Goal: Task Accomplishment & Management: Use online tool/utility

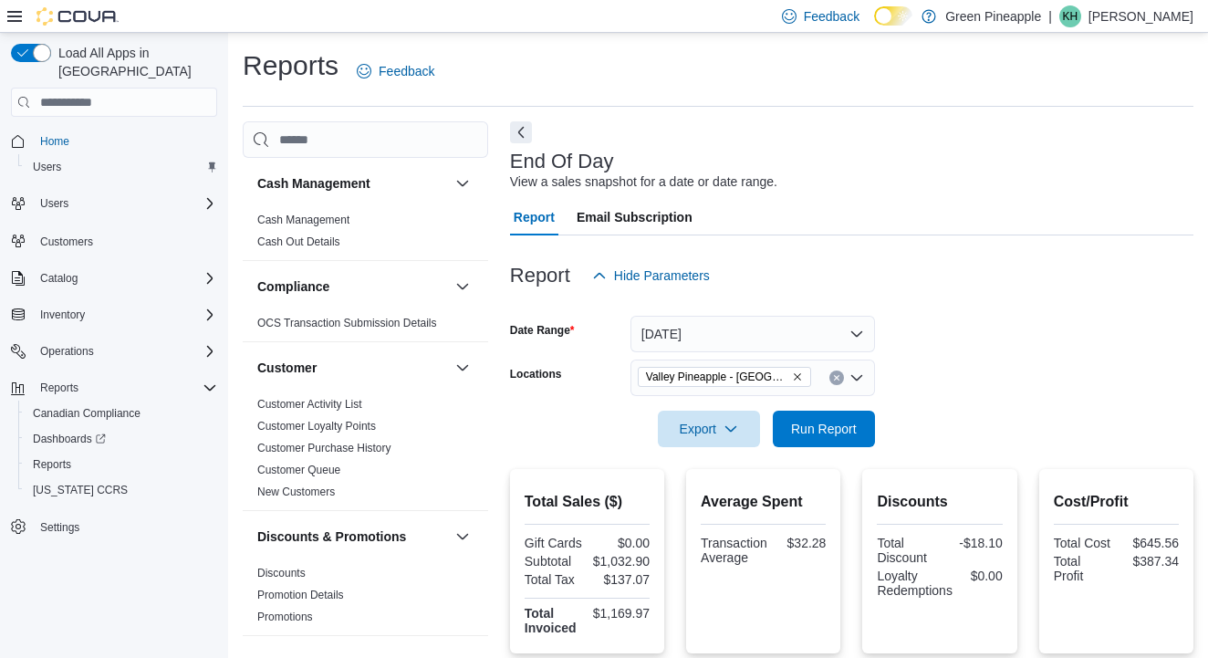
scroll to position [1163, 0]
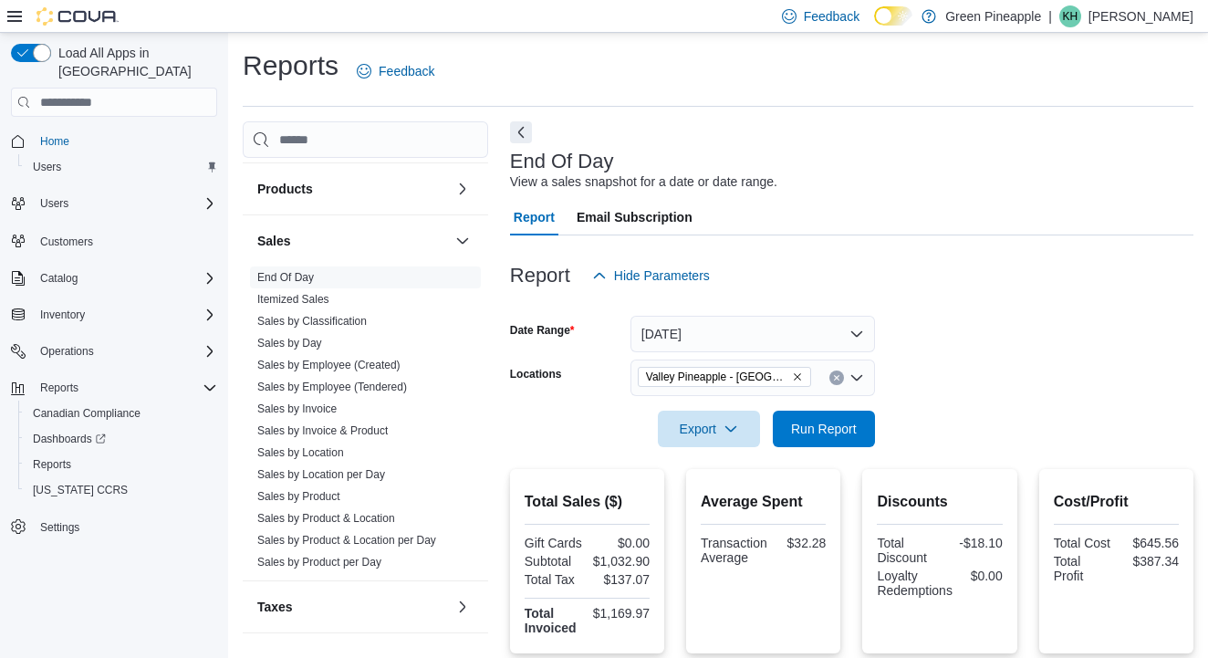
click at [795, 373] on icon "Remove Valley Pineapple - Fruitvale from selection in this group" at bounding box center [797, 376] width 7 height 7
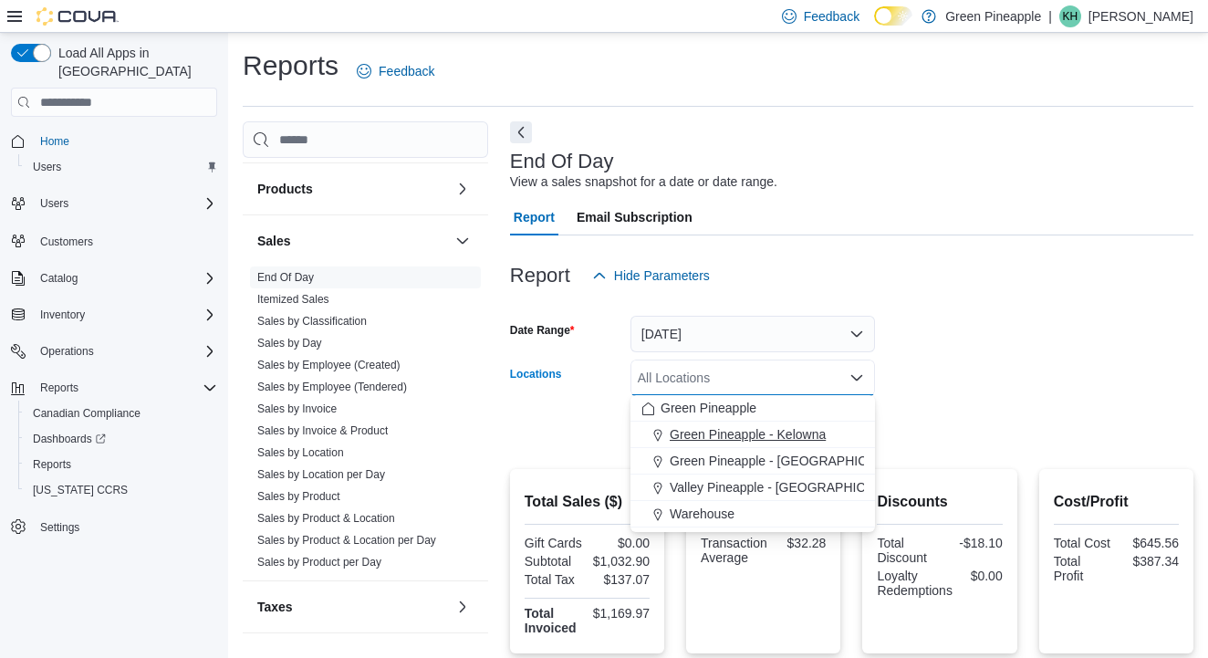
click at [788, 432] on span "Green Pineapple - Kelowna" at bounding box center [748, 434] width 156 height 18
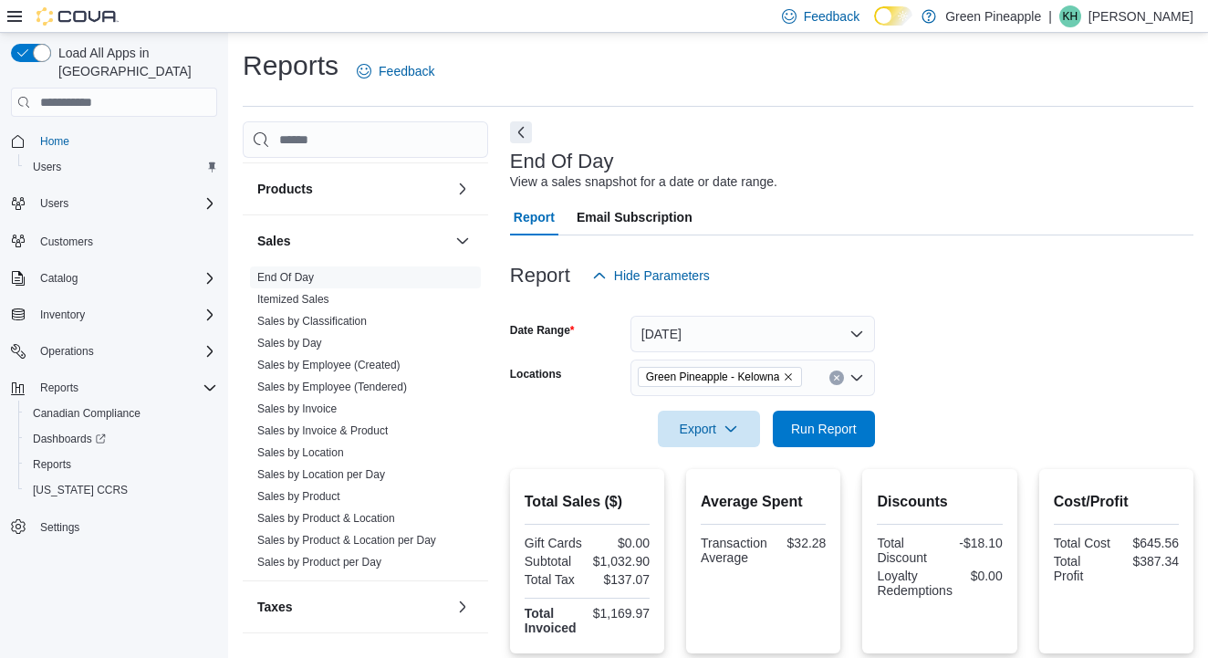
click at [957, 404] on div at bounding box center [851, 403] width 683 height 15
click at [847, 430] on span "Run Report" at bounding box center [824, 428] width 66 height 18
click at [793, 374] on icon "Remove Green Pineapple - Kelowna from selection in this group" at bounding box center [789, 376] width 7 height 7
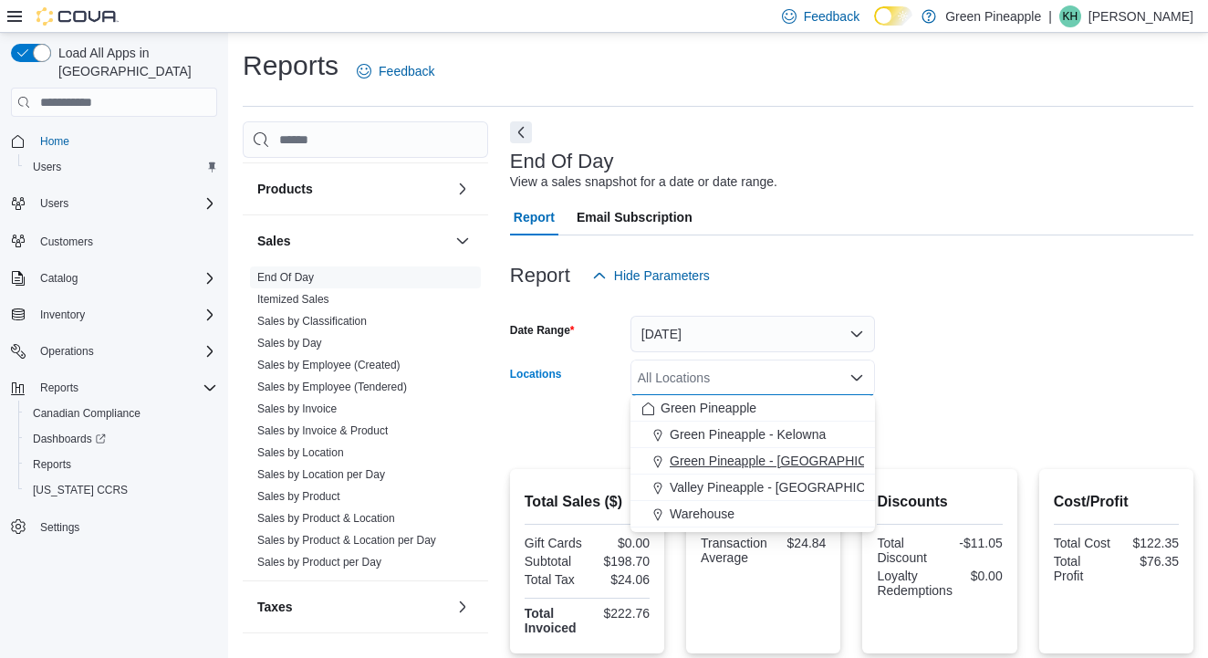
click at [784, 458] on span "Green Pineapple - [GEOGRAPHIC_DATA]" at bounding box center [790, 461] width 240 height 18
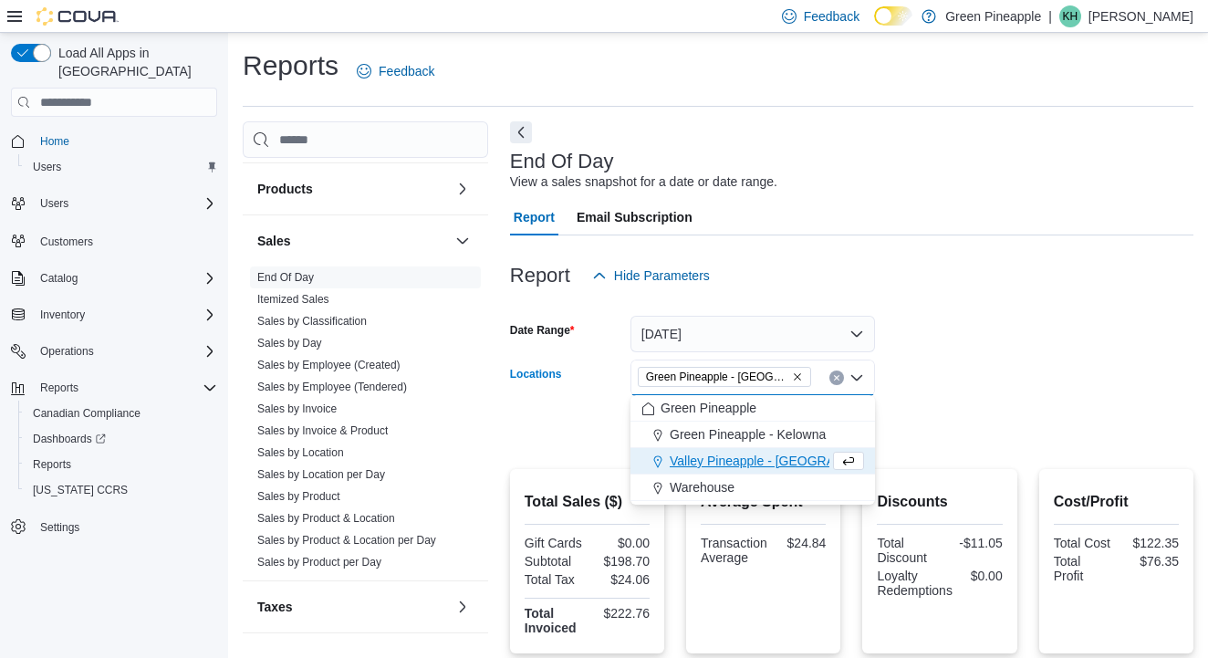
click at [902, 394] on form "Date Range [DATE] Locations Green [GEOGRAPHIC_DATA] - [GEOGRAPHIC_DATA] Combo b…" at bounding box center [851, 370] width 683 height 153
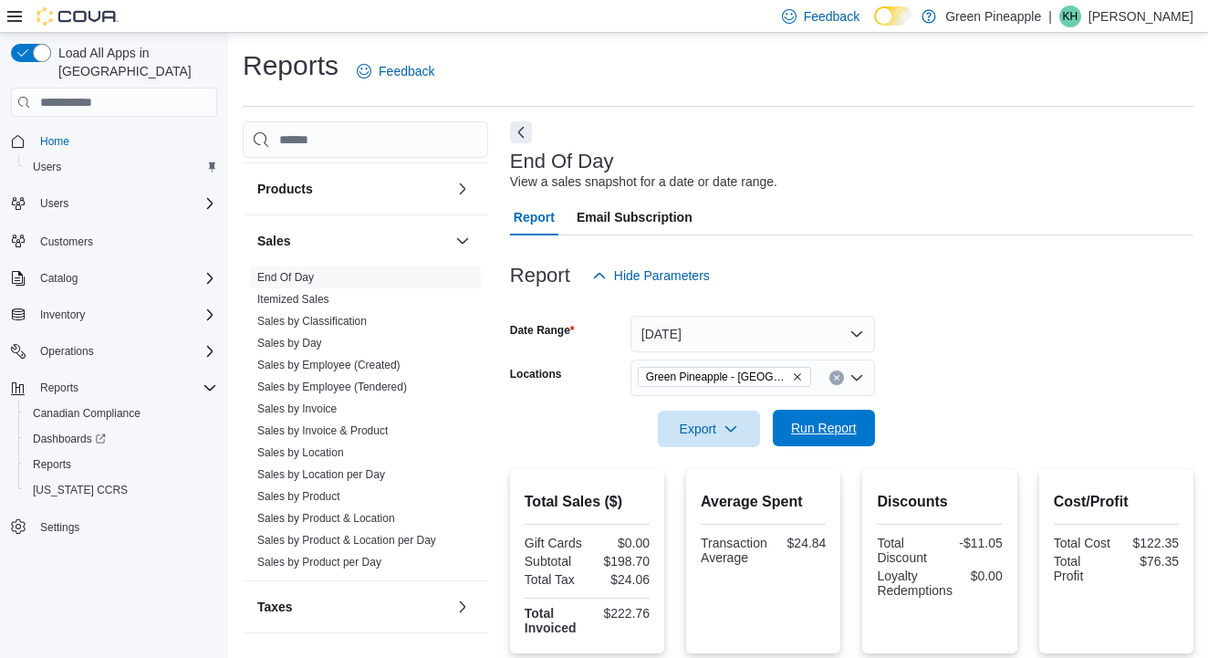
click at [836, 417] on span "Run Report" at bounding box center [824, 428] width 80 height 37
click at [801, 387] on div "Green Pineapple - [GEOGRAPHIC_DATA]" at bounding box center [753, 378] width 245 height 37
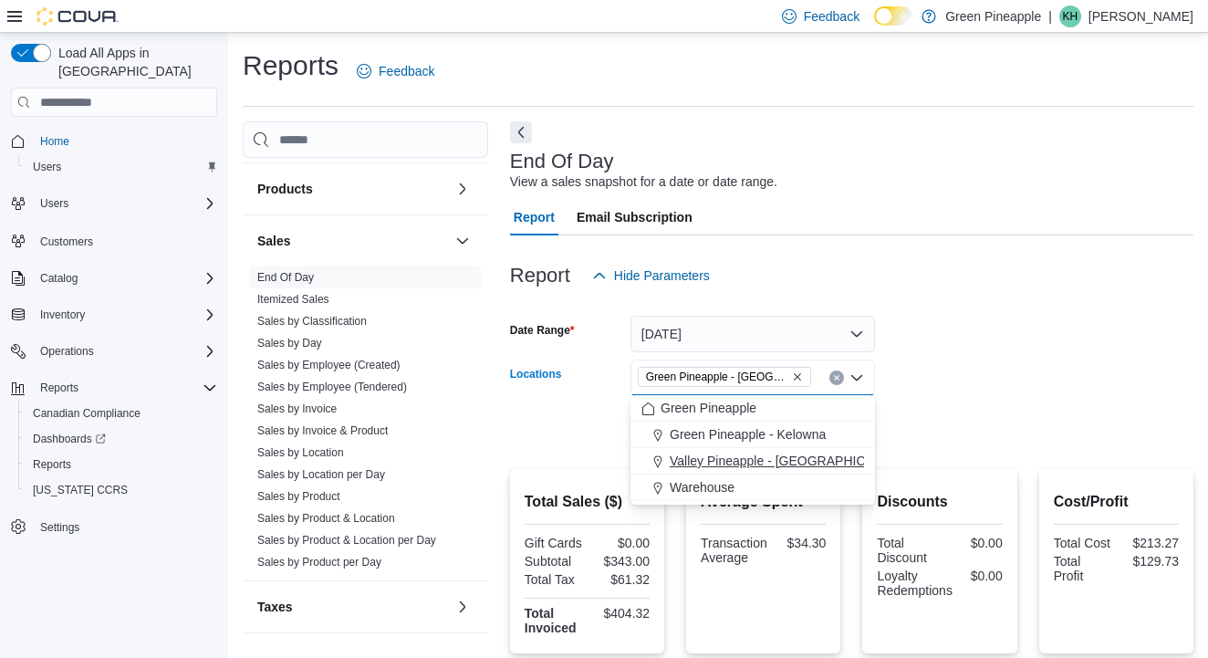
click at [795, 463] on span "Valley Pineapple - [GEOGRAPHIC_DATA]" at bounding box center [789, 461] width 238 height 18
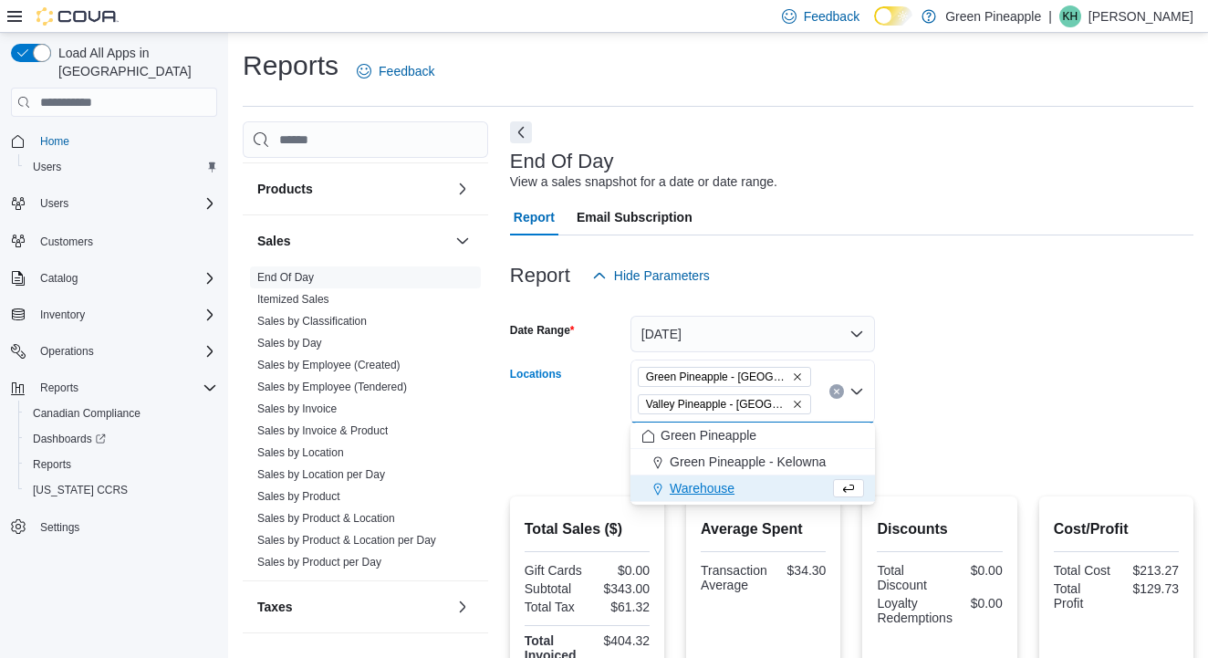
drag, startPoint x: 935, startPoint y: 377, endPoint x: 901, endPoint y: 377, distance: 34.7
click at [934, 377] on form "Date Range [DATE] Locations Green [GEOGRAPHIC_DATA] - [PERSON_NAME][GEOGRAPHIC_…" at bounding box center [851, 384] width 683 height 181
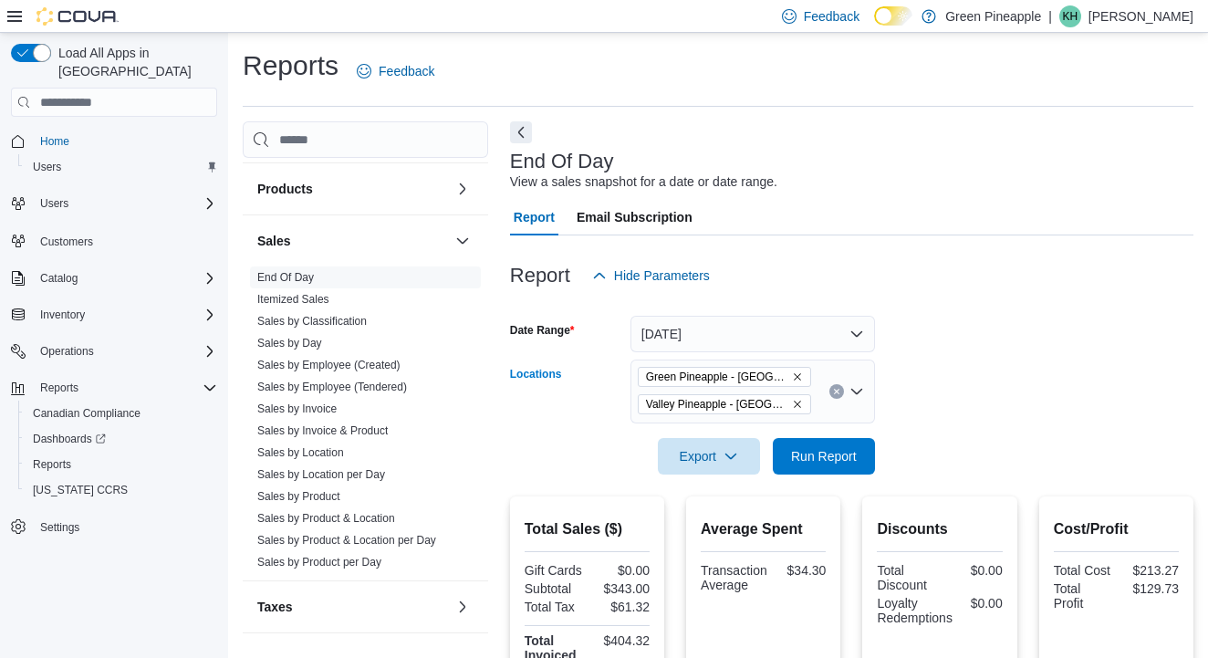
click at [790, 388] on div "Green Pineapple - [PERSON_NAME][GEOGRAPHIC_DATA] Pineapple - [GEOGRAPHIC_DATA]" at bounding box center [753, 392] width 245 height 64
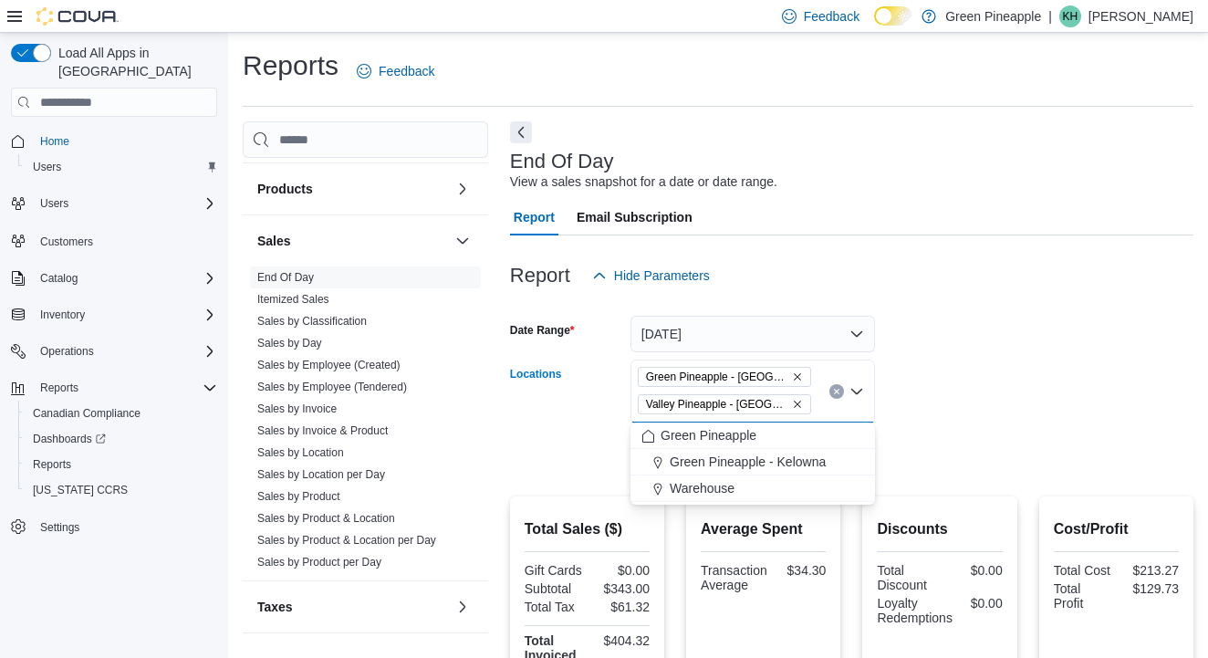
click at [794, 381] on icon "Remove Green Pineapple - Warfield from selection in this group" at bounding box center [797, 376] width 11 height 11
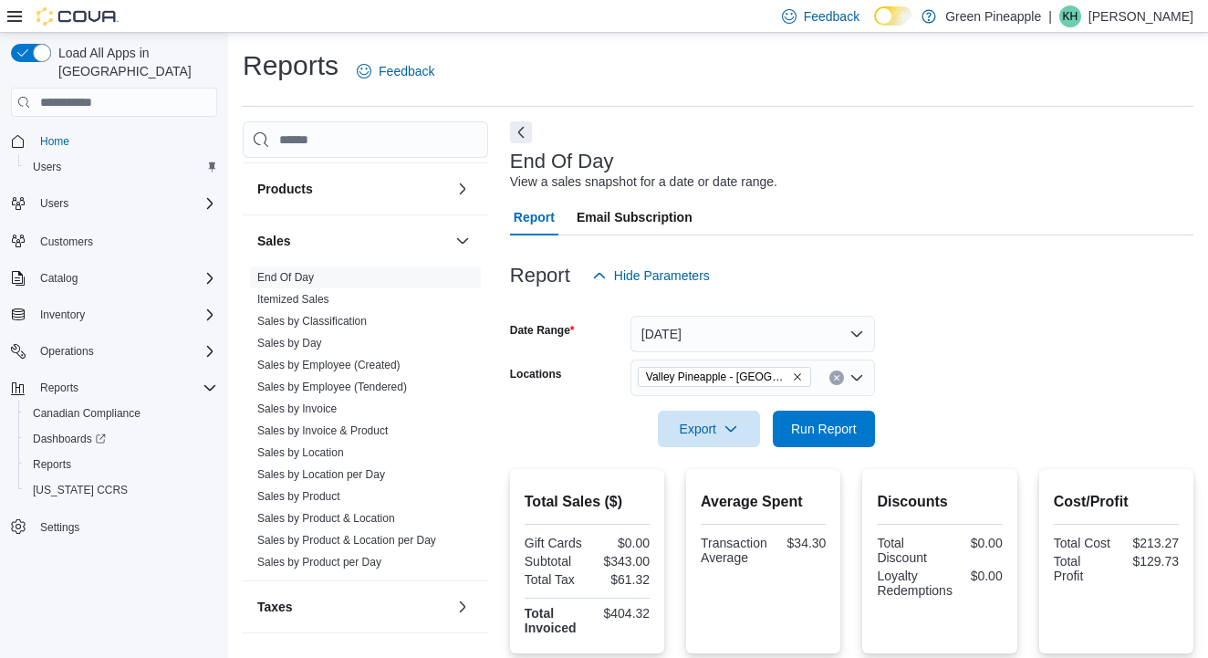
click at [911, 356] on form "Date Range [DATE] Locations Valley [GEOGRAPHIC_DATA] - [GEOGRAPHIC_DATA] Export…" at bounding box center [851, 370] width 683 height 153
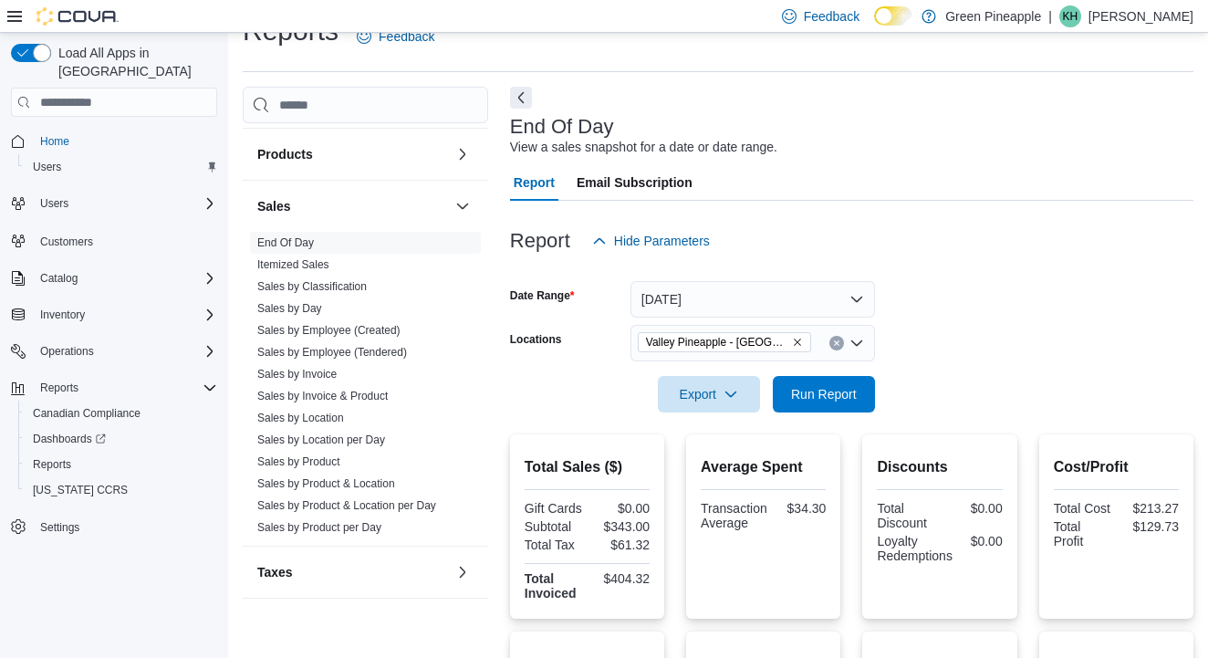
scroll to position [36, 0]
click at [794, 392] on span "Run Report" at bounding box center [824, 392] width 66 height 18
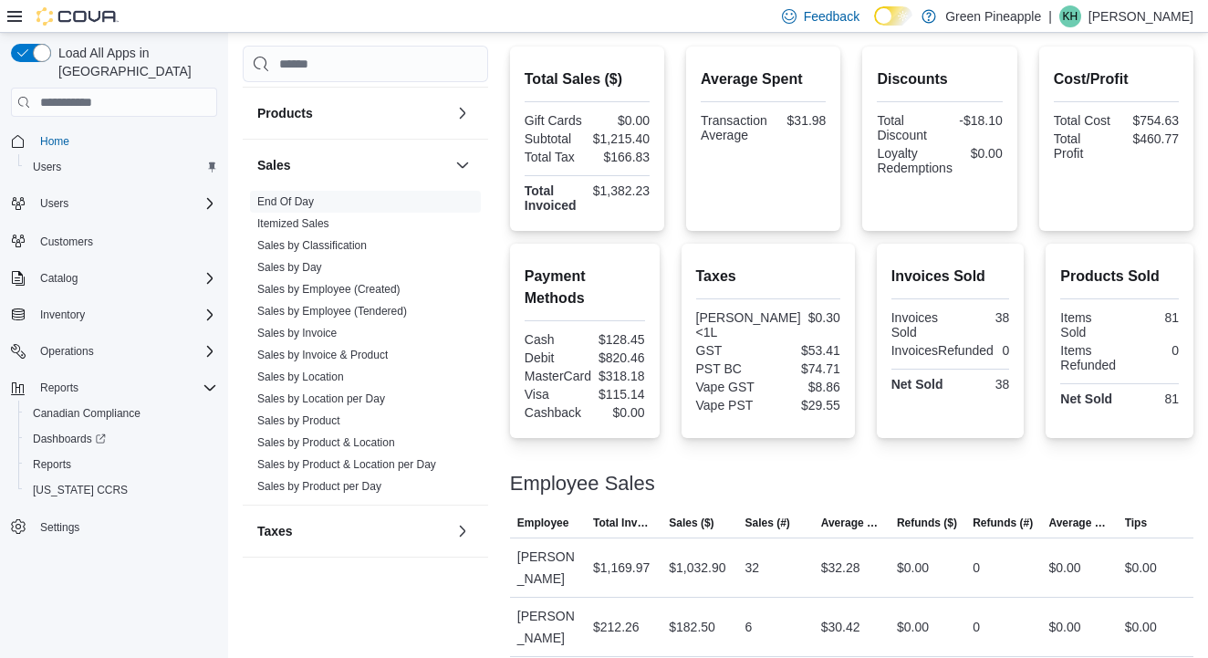
scroll to position [422, 0]
